Goal: Task Accomplishment & Management: Manage account settings

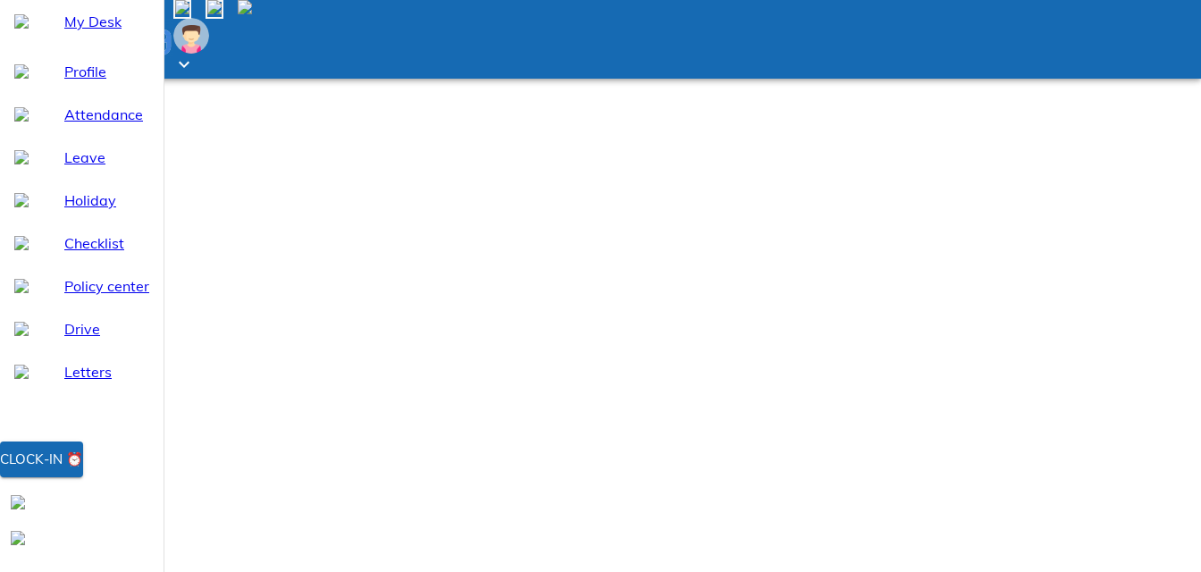
click at [83, 471] on div "Clock-in ⏰" at bounding box center [41, 459] width 83 height 23
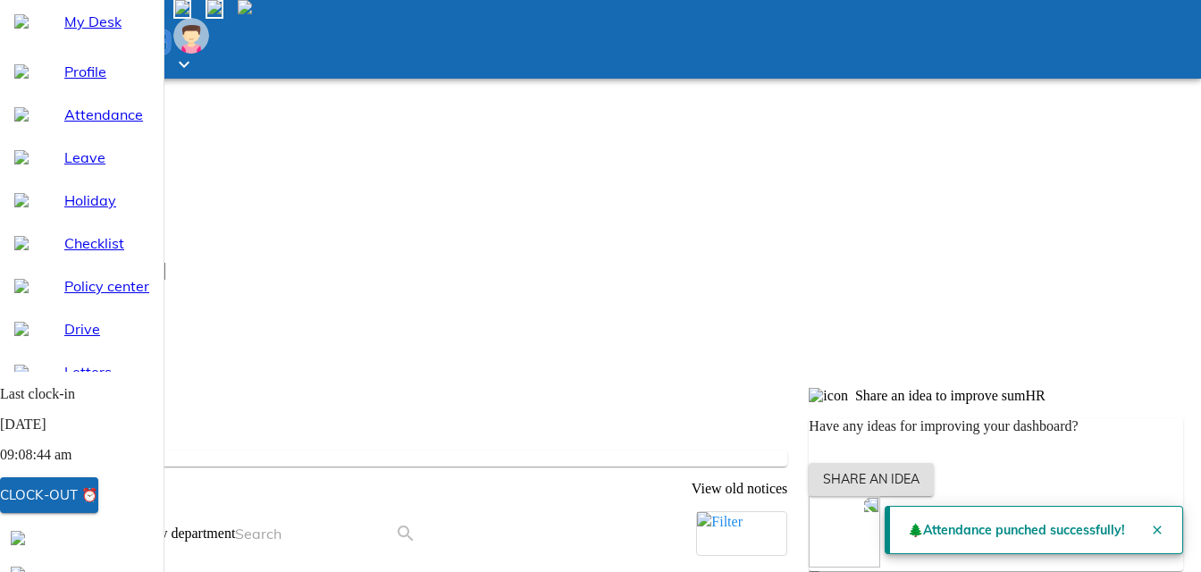
scroll to position [357, 0]
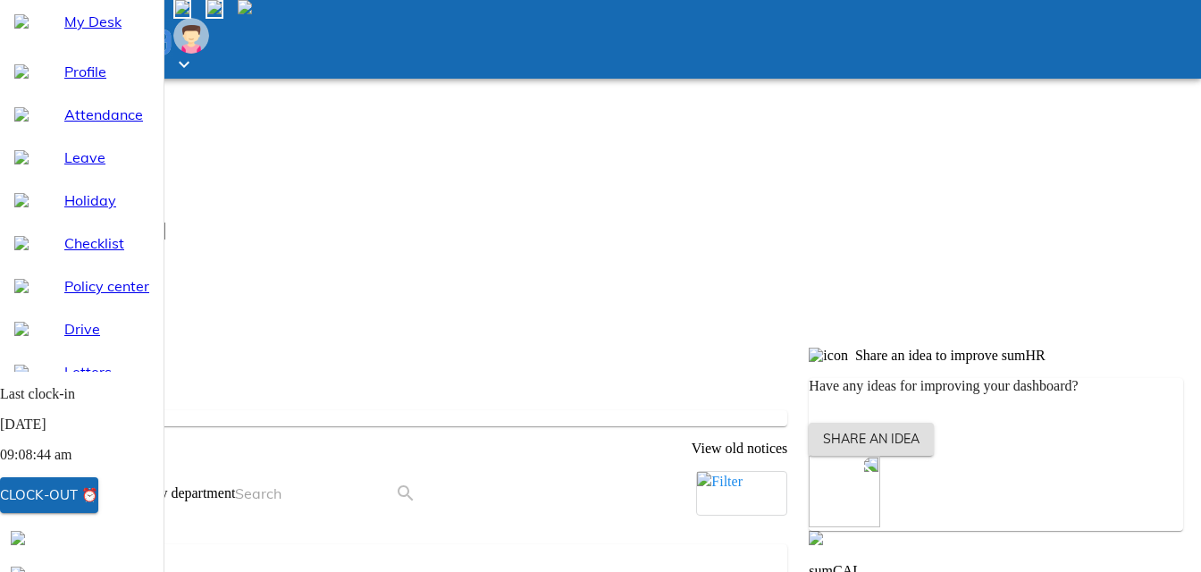
click at [74, 125] on span "Attendance" at bounding box center [106, 114] width 85 height 21
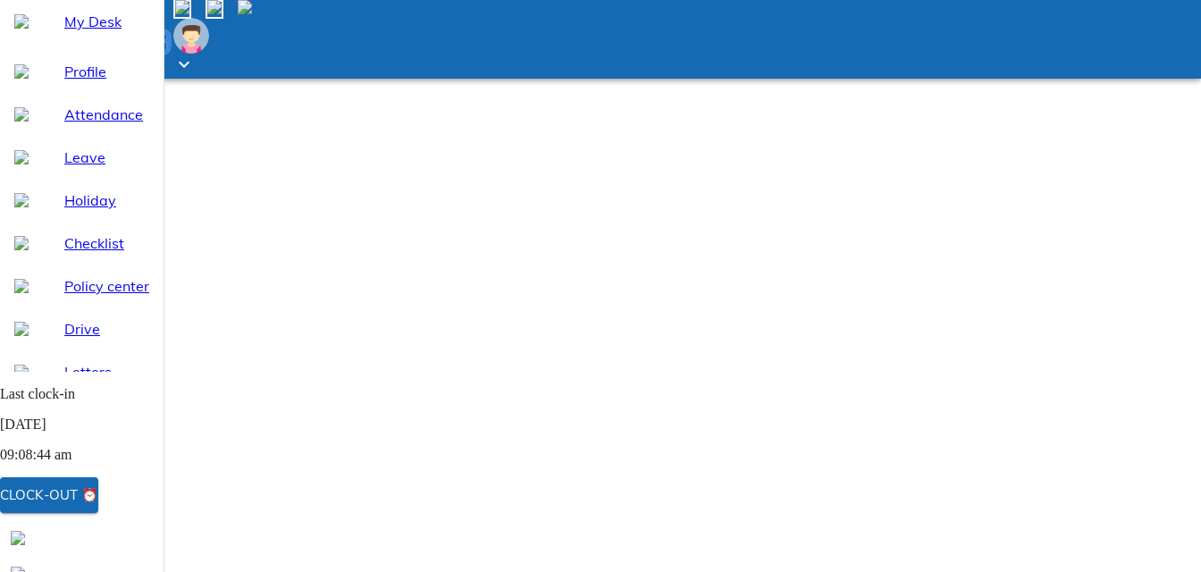
select select "8"
click at [76, 32] on span "My Desk" at bounding box center [106, 21] width 85 height 21
